Goal: Task Accomplishment & Management: Use online tool/utility

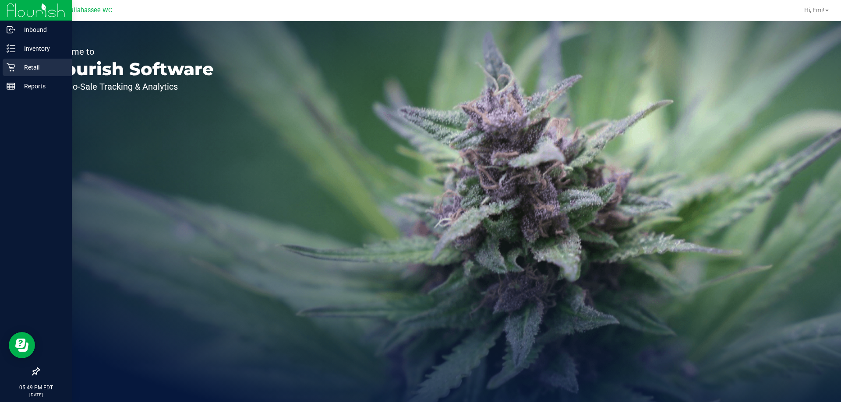
click at [26, 66] on p "Retail" at bounding box center [41, 67] width 53 height 11
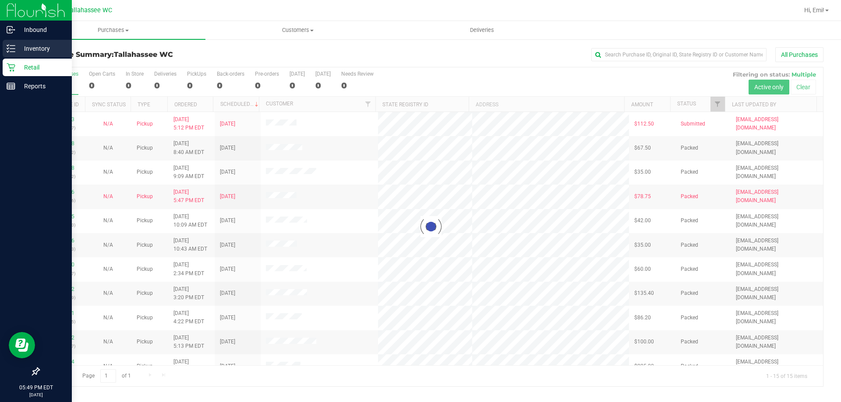
click at [14, 49] on icon at bounding box center [11, 48] width 9 height 9
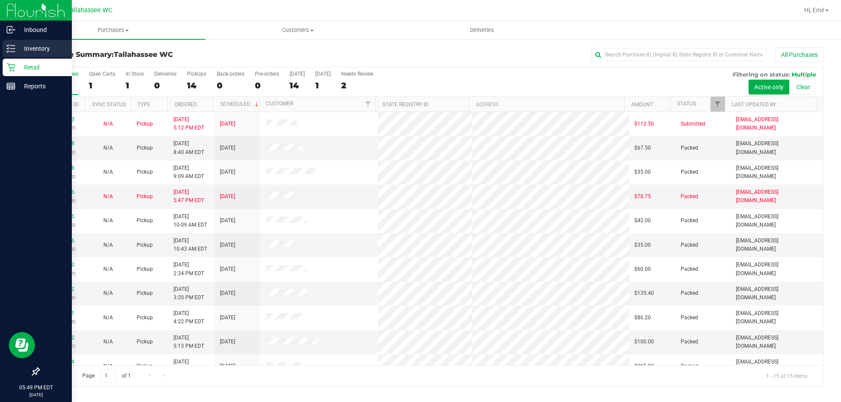
click at [9, 52] on icon at bounding box center [11, 48] width 9 height 9
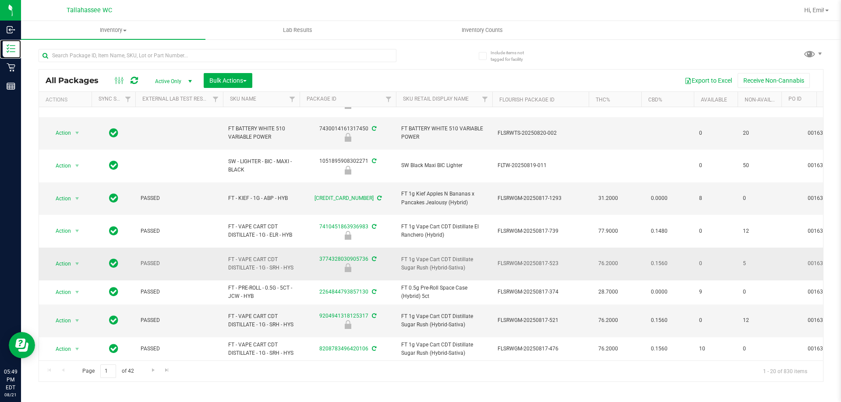
scroll to position [44, 0]
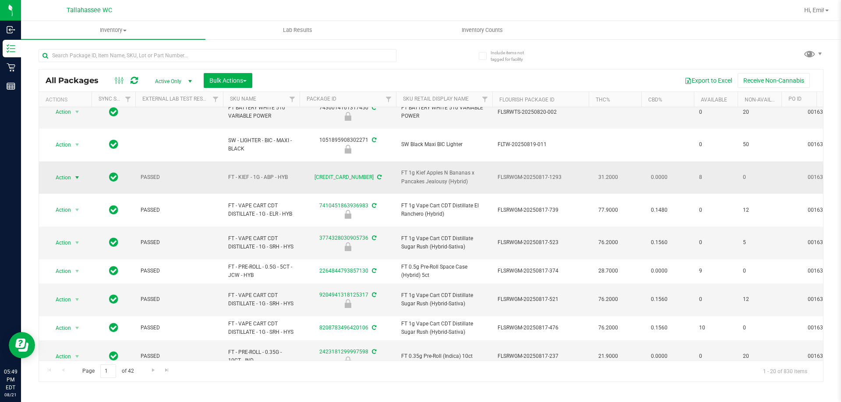
click at [74, 174] on span "select" at bounding box center [77, 177] width 7 height 7
click at [105, 243] on li "Print package label" at bounding box center [82, 242] width 68 height 13
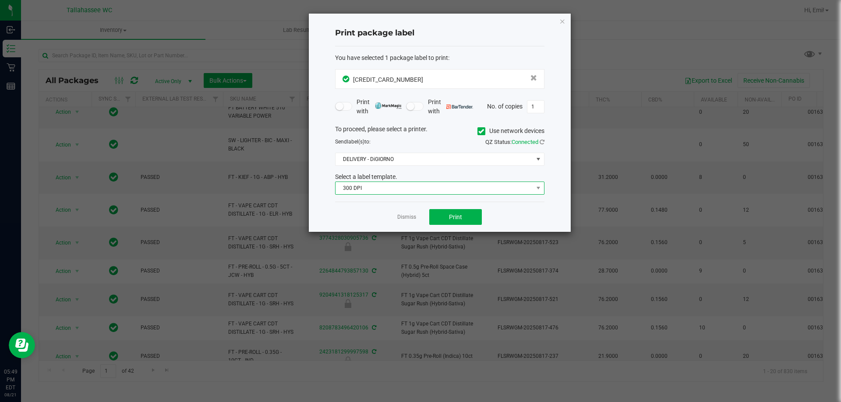
click at [449, 188] on span "300 DPI" at bounding box center [433, 188] width 197 height 12
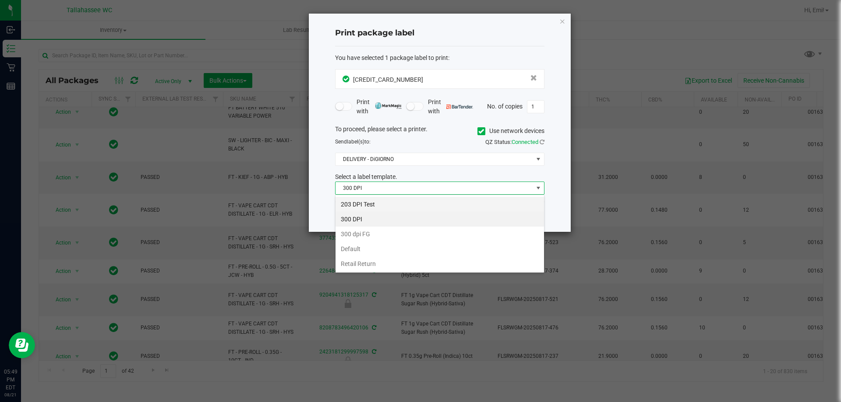
scroll to position [13, 209]
click at [444, 204] on li "203 DPI Test" at bounding box center [439, 204] width 208 height 15
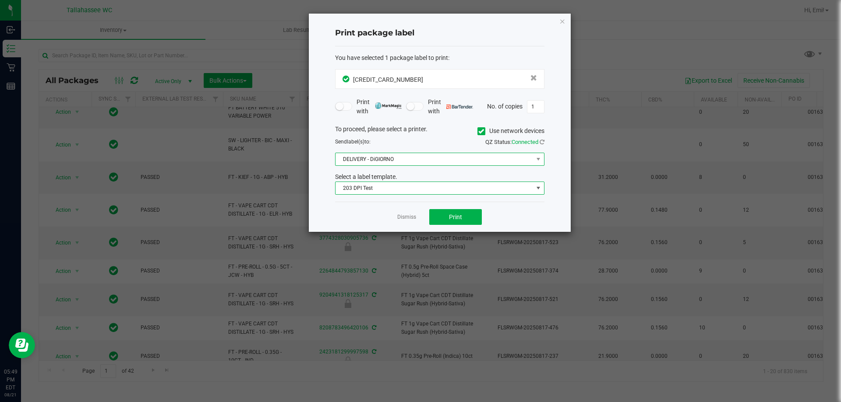
click at [438, 159] on span "DELIVERY - DiGIORNO" at bounding box center [433, 159] width 197 height 12
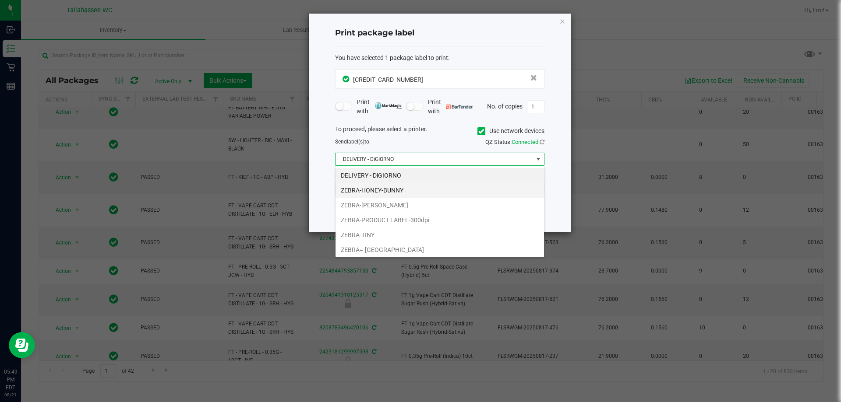
click at [421, 190] on li "ZEBRA-HONEY-BUNNY" at bounding box center [439, 190] width 208 height 15
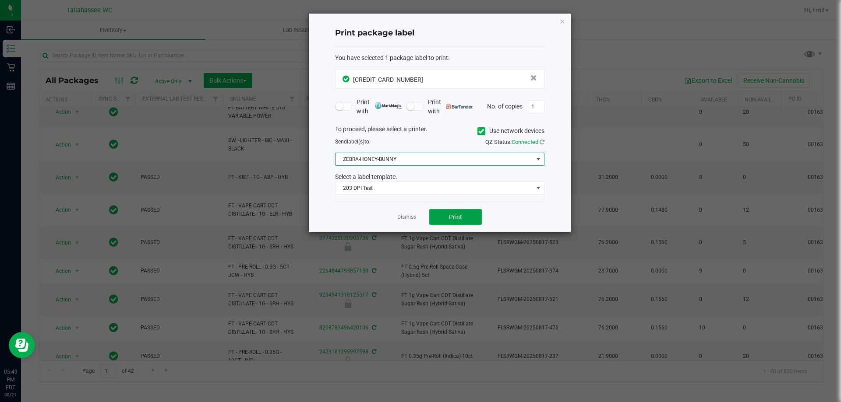
click at [433, 215] on button "Print" at bounding box center [455, 217] width 53 height 16
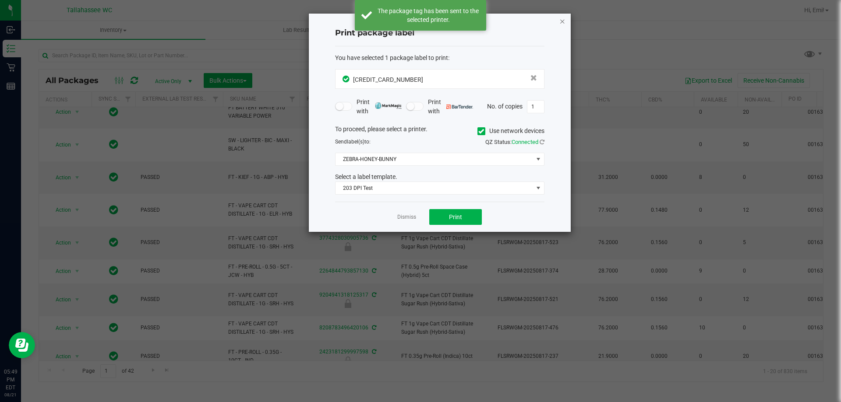
click at [564, 16] on icon "button" at bounding box center [562, 21] width 6 height 11
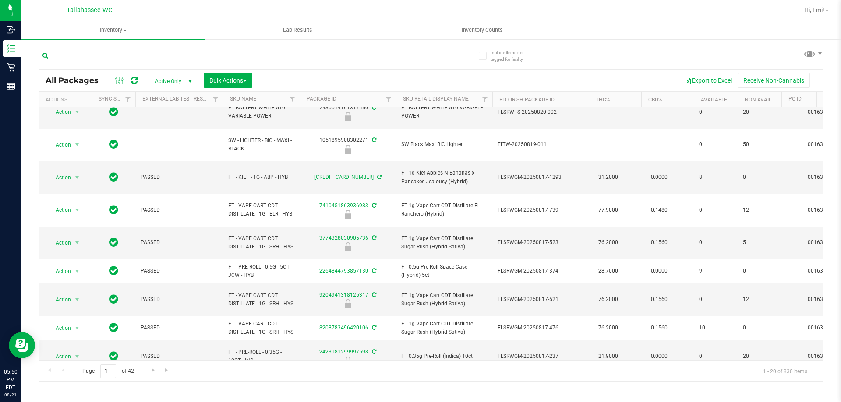
click at [131, 60] on input "text" at bounding box center [218, 55] width 358 height 13
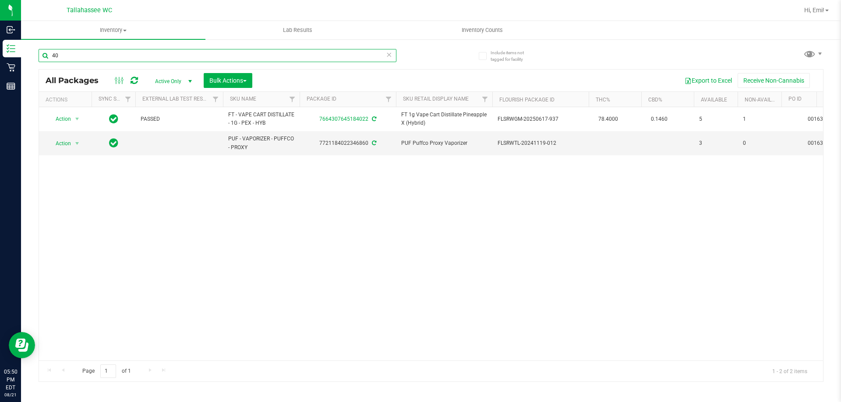
type input "4"
type input "2"
type input "4"
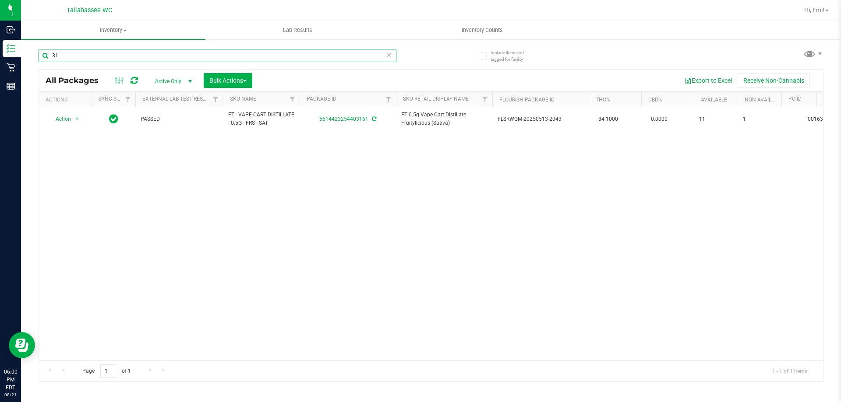
type input "3"
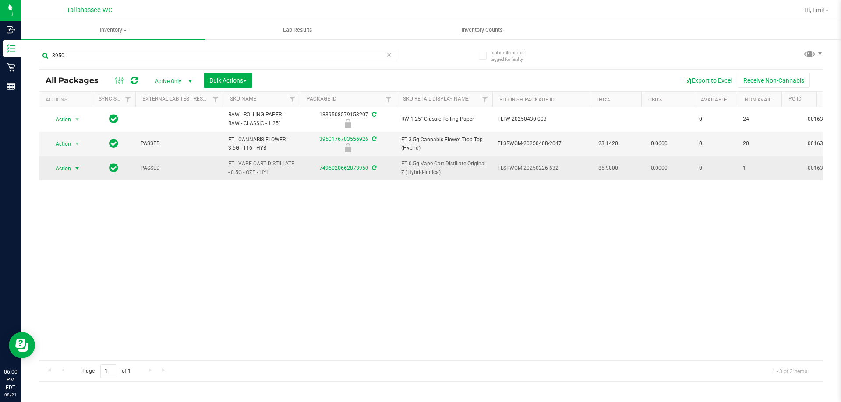
click at [78, 169] on span "select" at bounding box center [77, 168] width 7 height 7
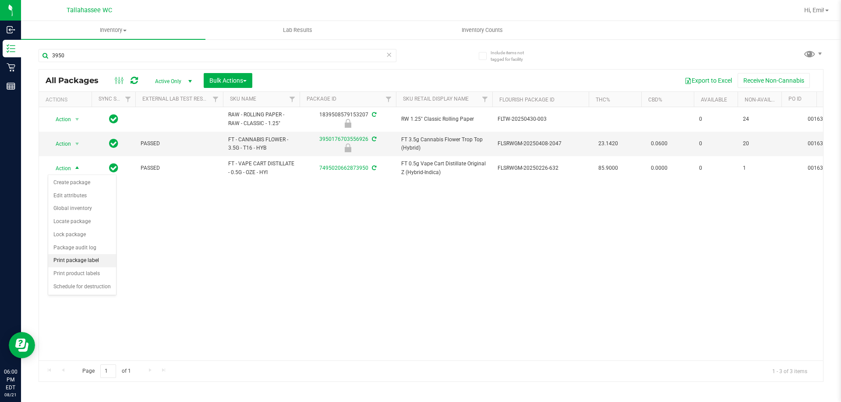
click at [95, 262] on li "Print package label" at bounding box center [82, 260] width 68 height 13
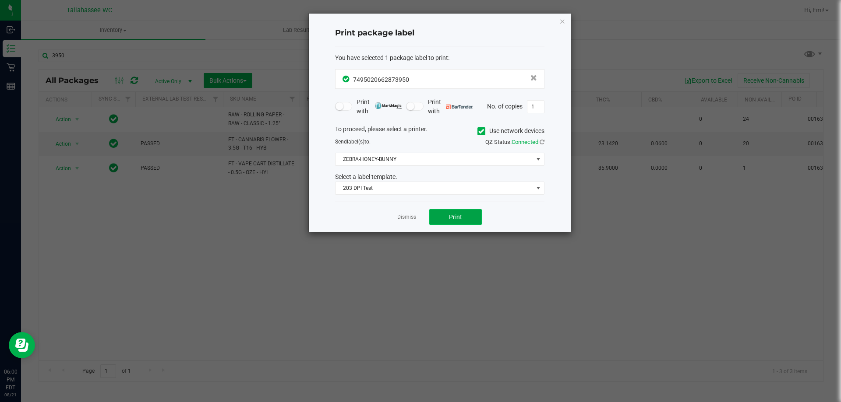
click at [444, 224] on button "Print" at bounding box center [455, 217] width 53 height 16
click at [562, 25] on icon "button" at bounding box center [562, 21] width 6 height 11
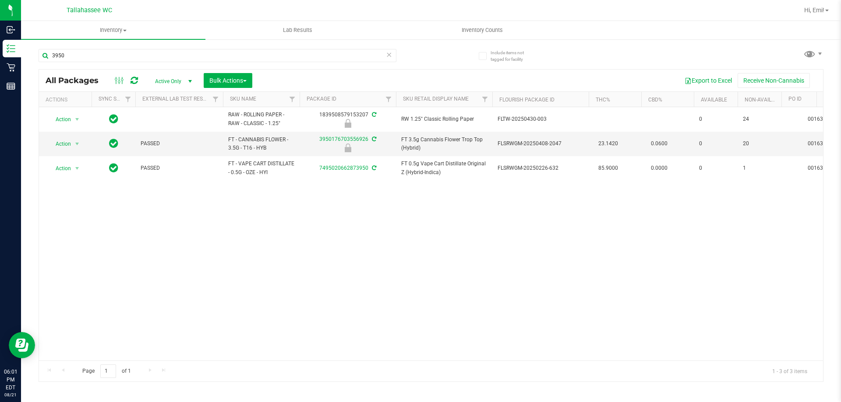
click at [148, 48] on div "3950" at bounding box center [235, 55] width 392 height 28
click at [137, 56] on input "3950" at bounding box center [218, 55] width 358 height 13
type input "3"
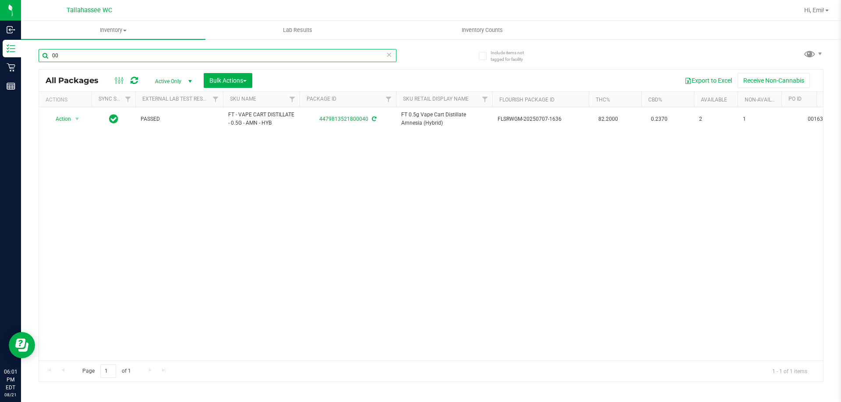
type input "0"
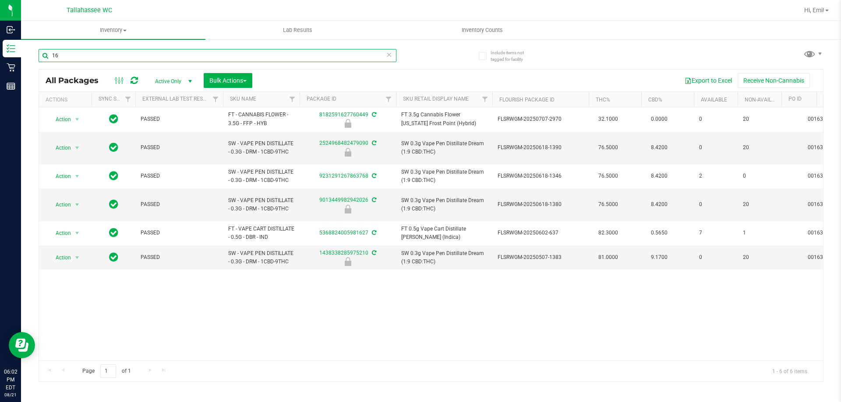
type input "1"
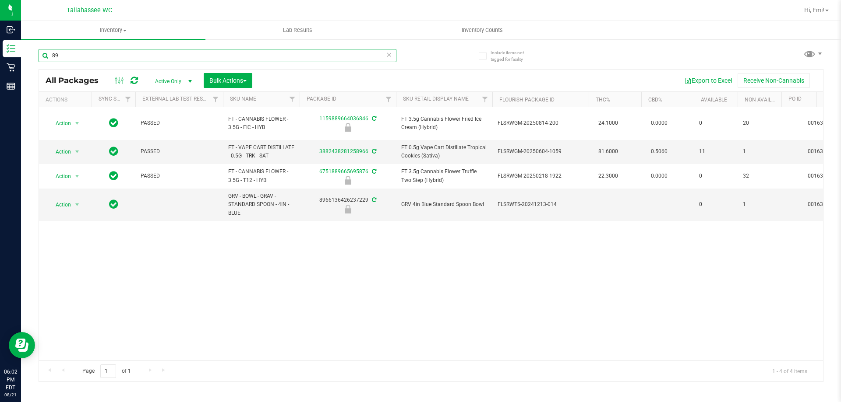
type input "8"
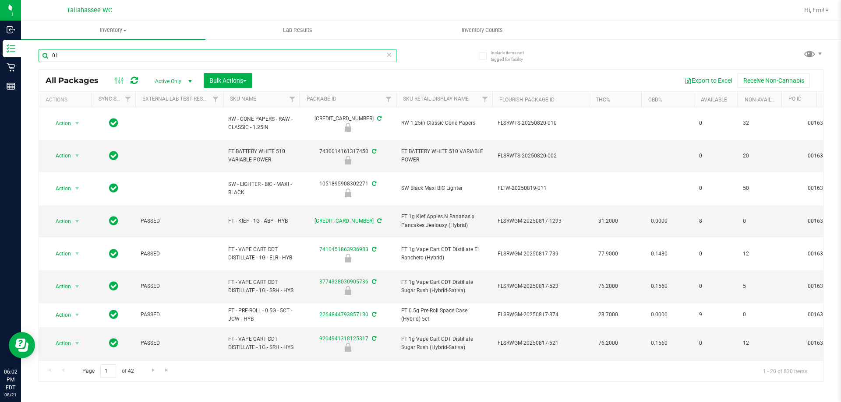
type input "0"
type input "1"
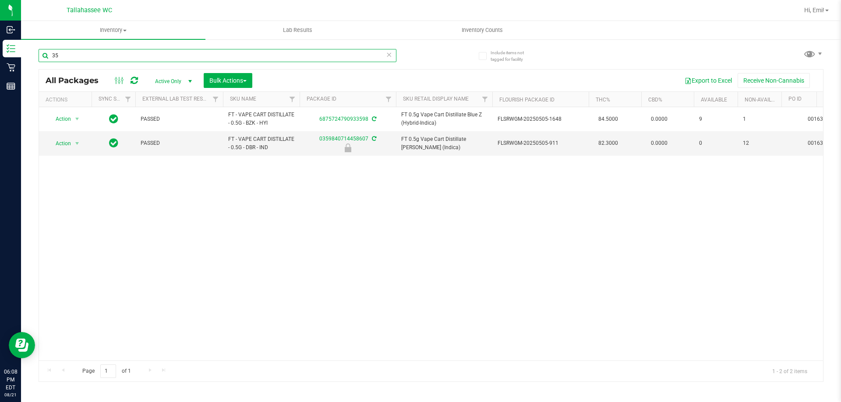
type input "3"
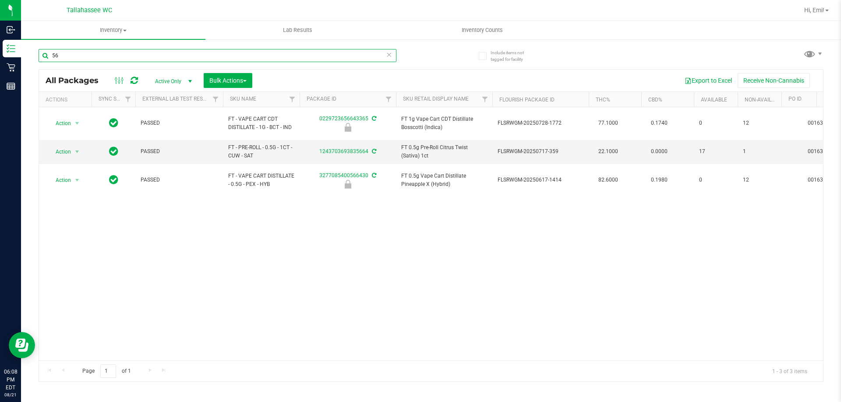
type input "5"
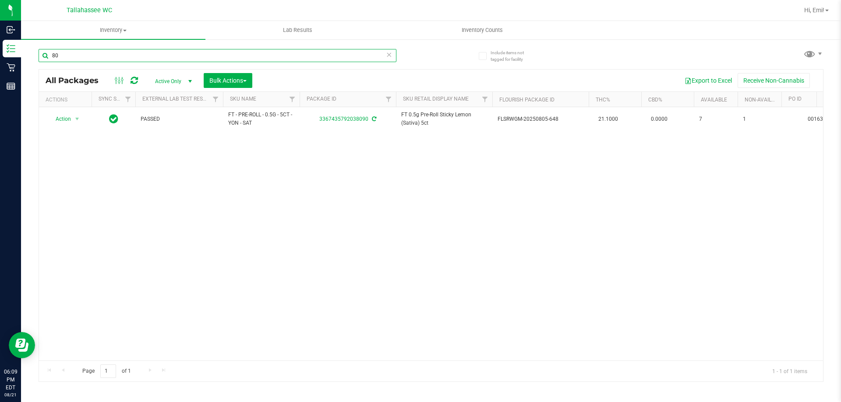
type input "8"
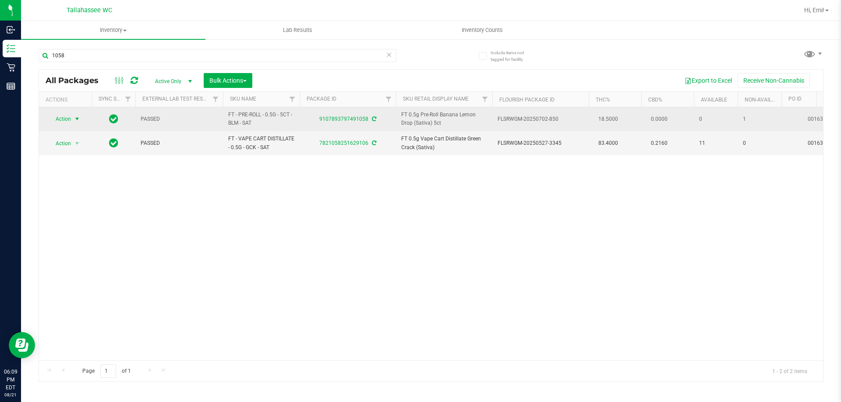
click at [74, 121] on span "select" at bounding box center [77, 119] width 7 height 7
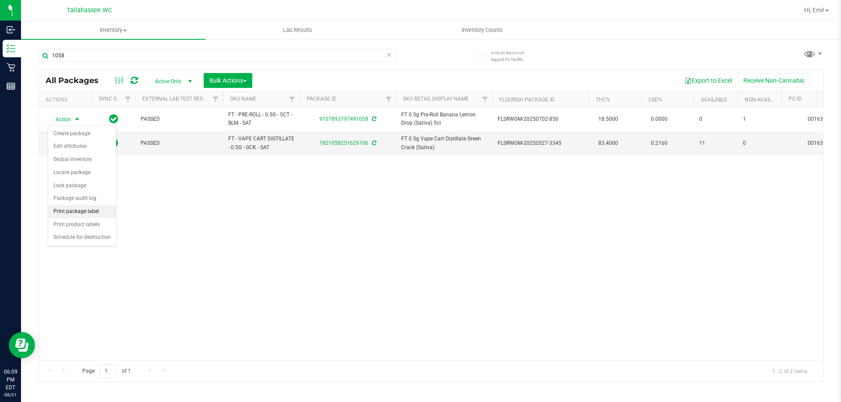
click at [92, 213] on li "Print package label" at bounding box center [82, 211] width 68 height 13
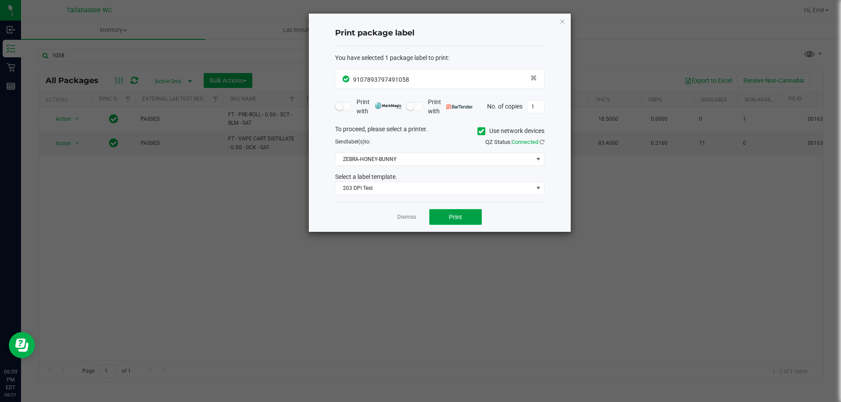
click at [457, 219] on span "Print" at bounding box center [455, 217] width 13 height 7
click at [566, 24] on div "Print package label You have selected 1 package label to print : 91078937974910…" at bounding box center [440, 123] width 262 height 219
click at [564, 23] on icon "button" at bounding box center [562, 21] width 6 height 11
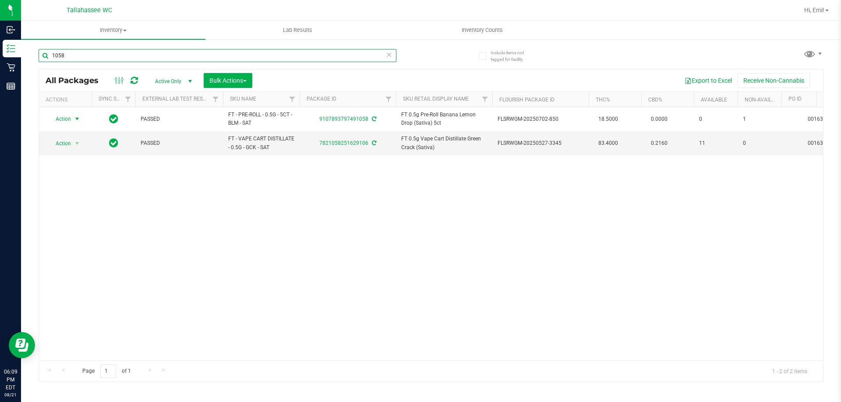
click at [73, 56] on input "1058" at bounding box center [218, 55] width 358 height 13
type input "1"
type input "5"
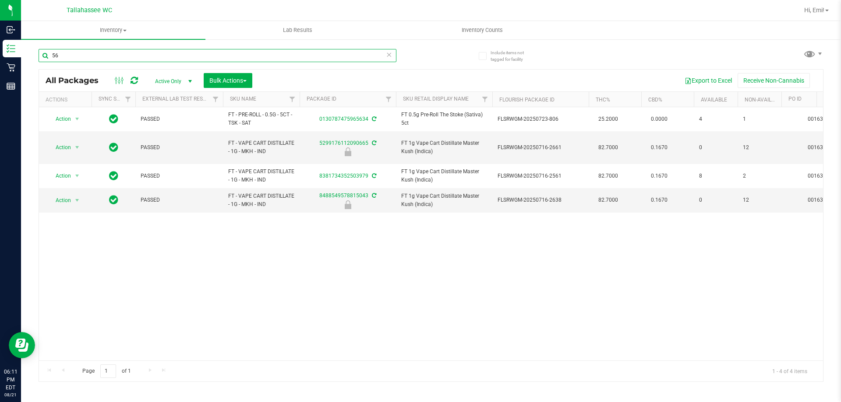
type input "5"
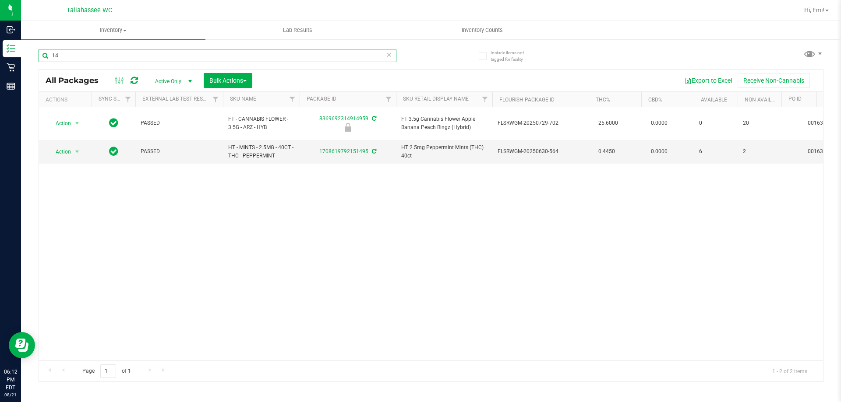
type input "1"
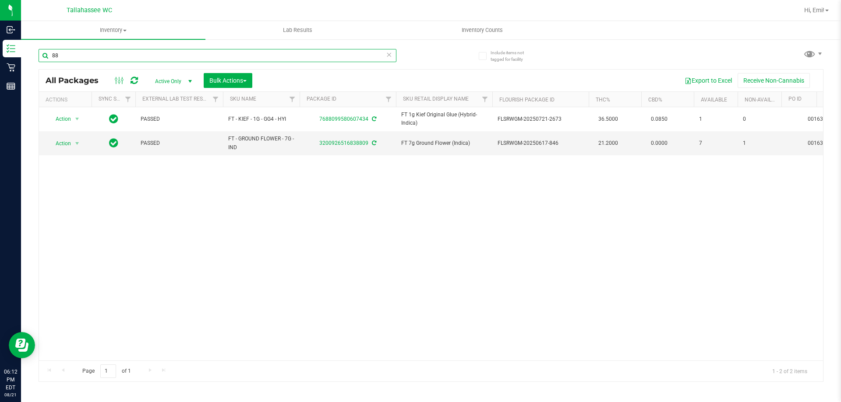
type input "8"
type input "3"
type input "4"
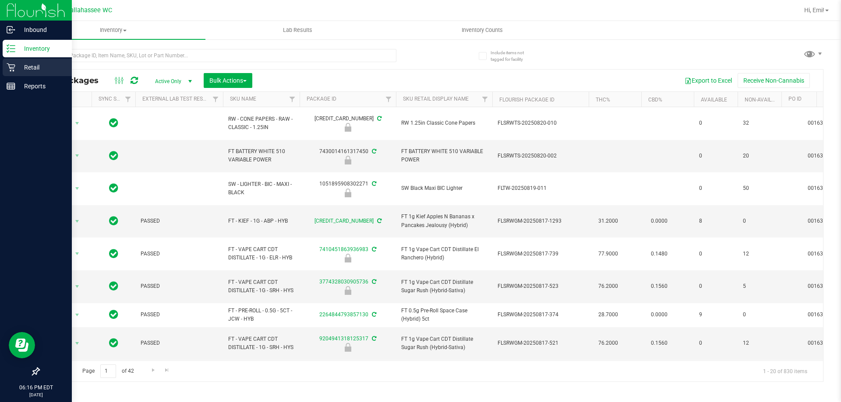
click at [29, 68] on p "Retail" at bounding box center [41, 67] width 53 height 11
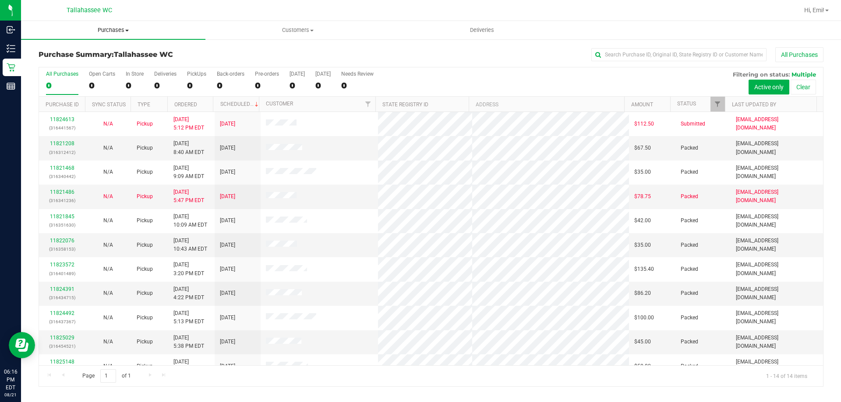
click at [123, 28] on span "Purchases" at bounding box center [113, 30] width 184 height 8
click at [71, 64] on span "Fulfillment" at bounding box center [48, 63] width 54 height 7
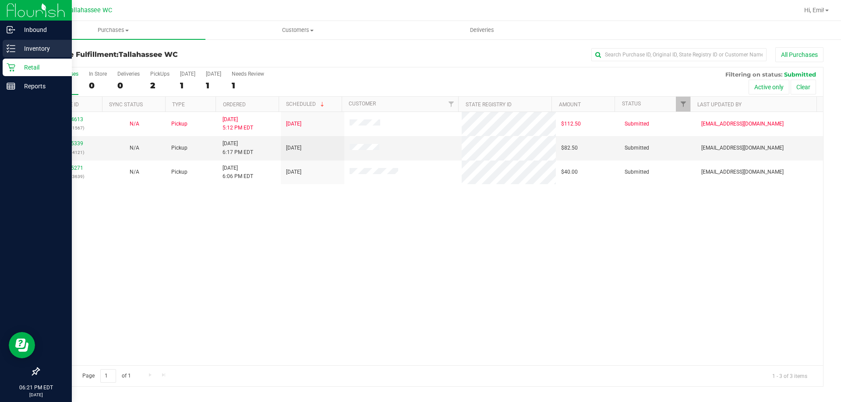
click at [28, 43] on p "Inventory" at bounding box center [41, 48] width 53 height 11
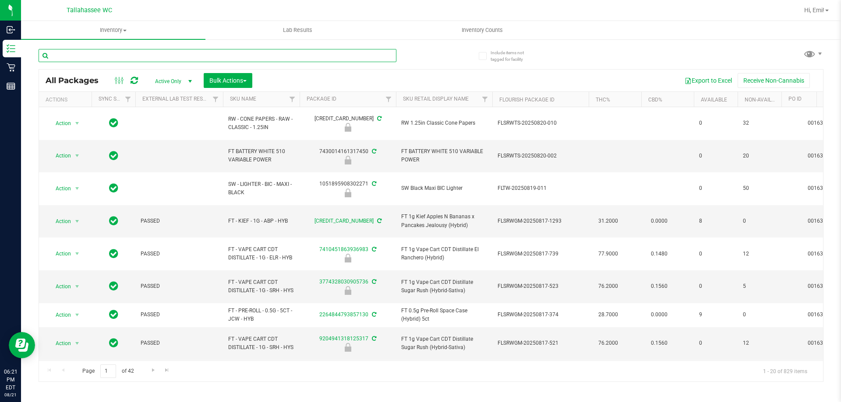
click at [195, 54] on input "text" at bounding box center [218, 55] width 358 height 13
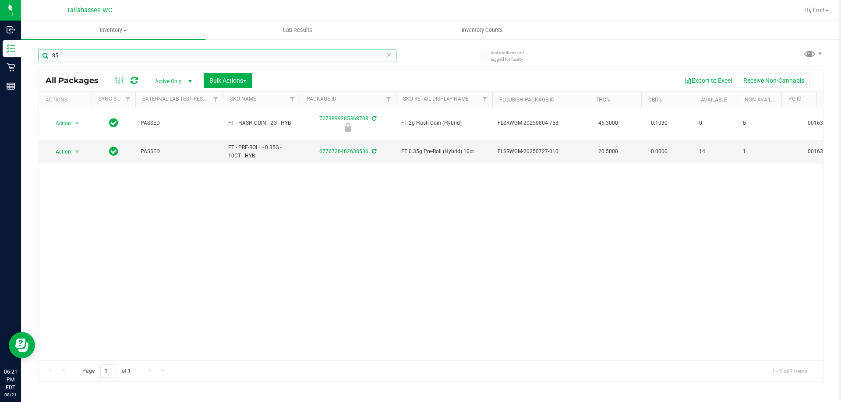
type input "8"
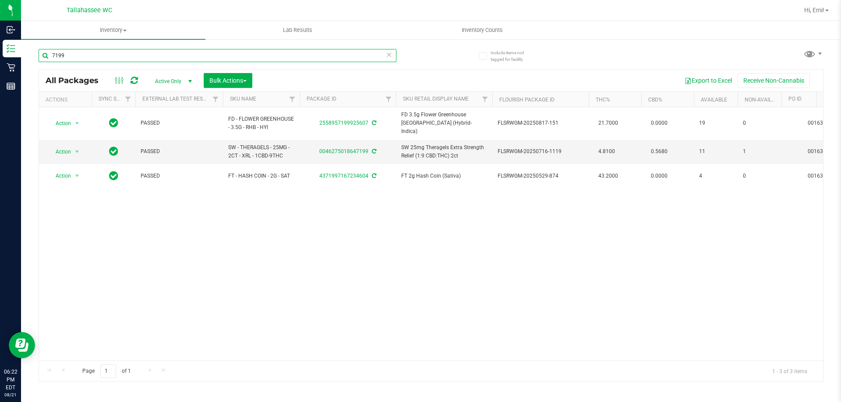
click at [78, 53] on input "7199" at bounding box center [218, 55] width 358 height 13
type input "7"
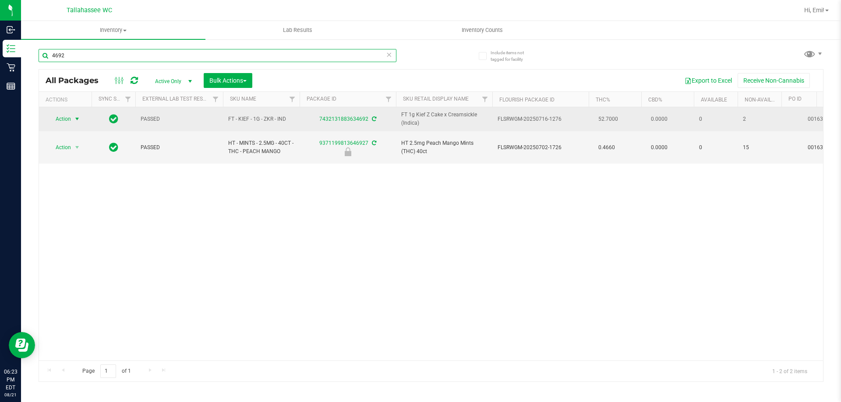
type input "4692"
click at [80, 118] on span "select" at bounding box center [77, 119] width 7 height 7
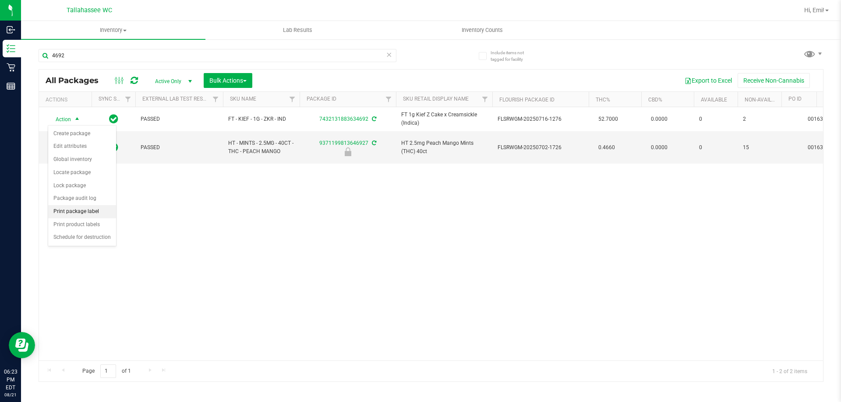
click at [78, 216] on li "Print package label" at bounding box center [82, 211] width 68 height 13
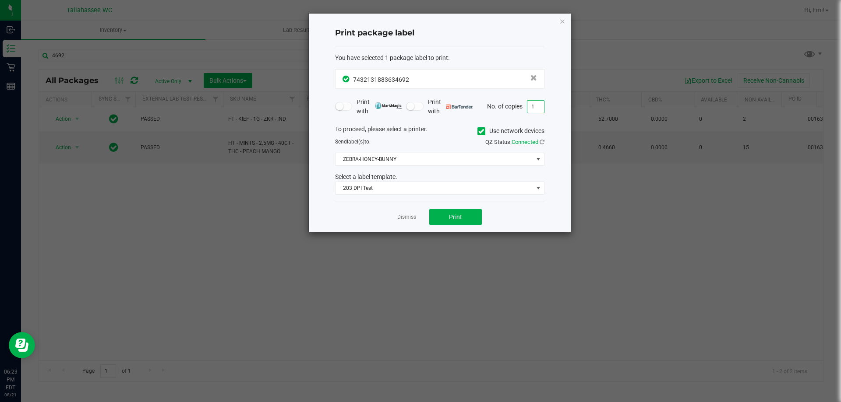
click at [540, 108] on input "1" at bounding box center [535, 107] width 17 height 12
type input "2"
click at [471, 220] on button "Print" at bounding box center [455, 217] width 53 height 16
click at [471, 220] on div at bounding box center [440, 123] width 262 height 219
click at [561, 21] on icon "button" at bounding box center [562, 21] width 6 height 11
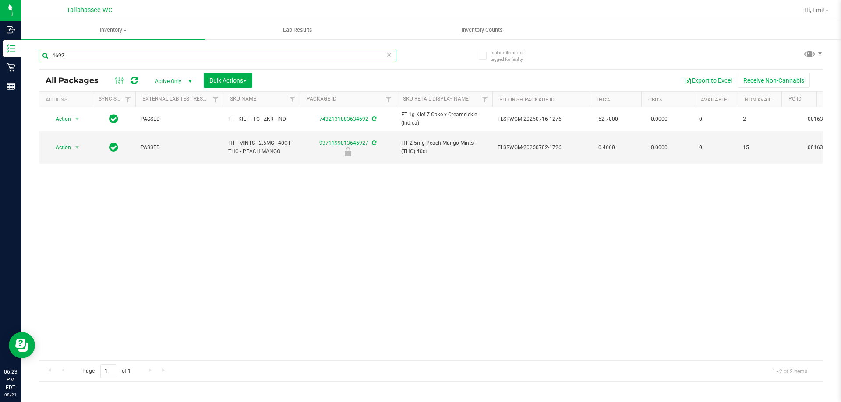
click at [203, 56] on input "4692" at bounding box center [218, 55] width 358 height 13
type input "4"
type input "0"
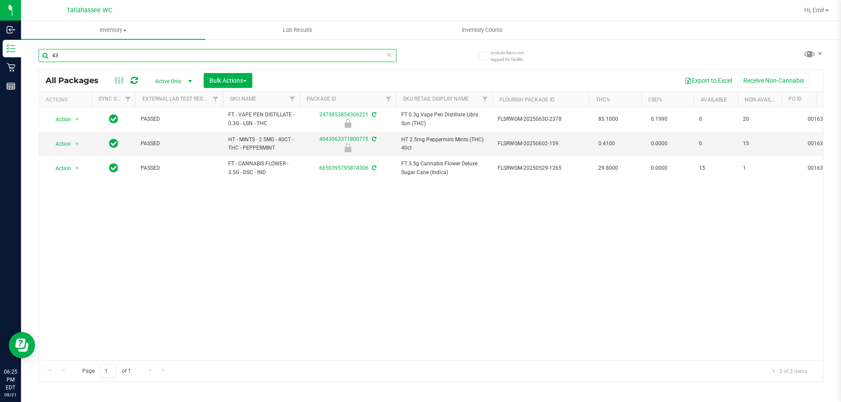
type input "4"
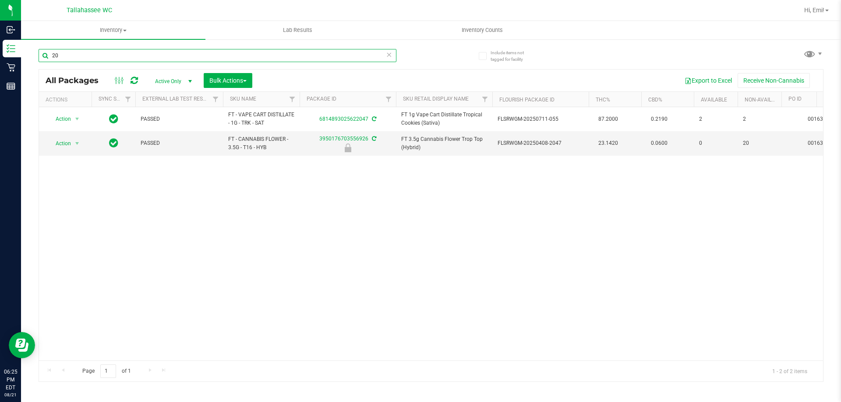
type input "2"
type input "3951"
